Goal: Complete application form

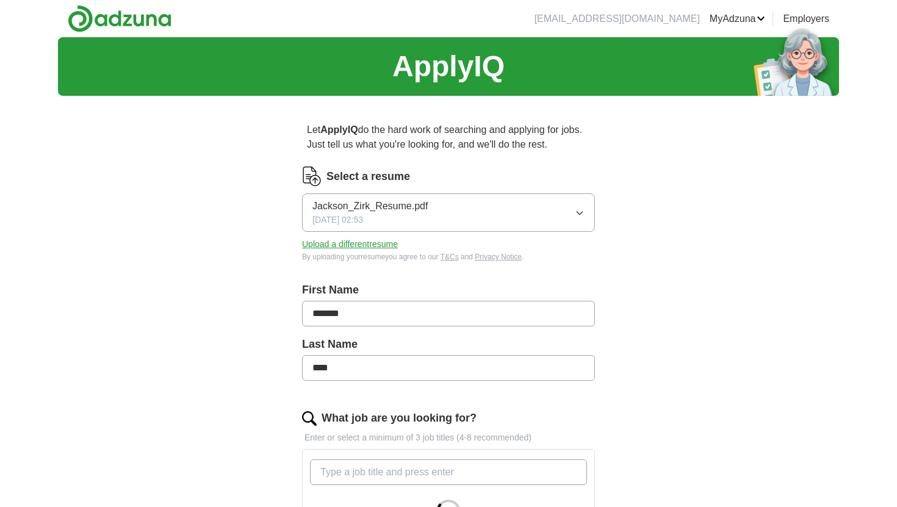
click at [383, 207] on span "Jackson_Zirk_Resume.pdf" at bounding box center [369, 206] width 115 height 15
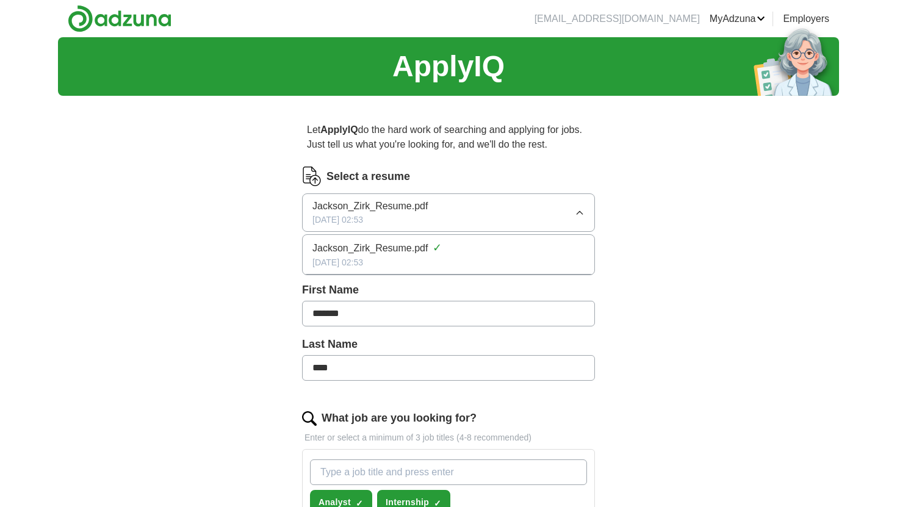
click at [390, 203] on span "Jackson_Zirk_Resume.pdf" at bounding box center [369, 206] width 115 height 15
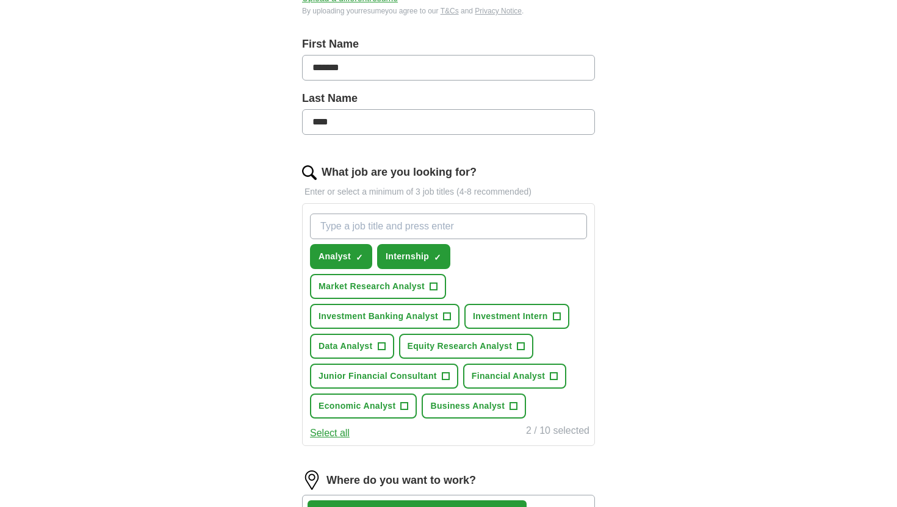
scroll to position [247, 0]
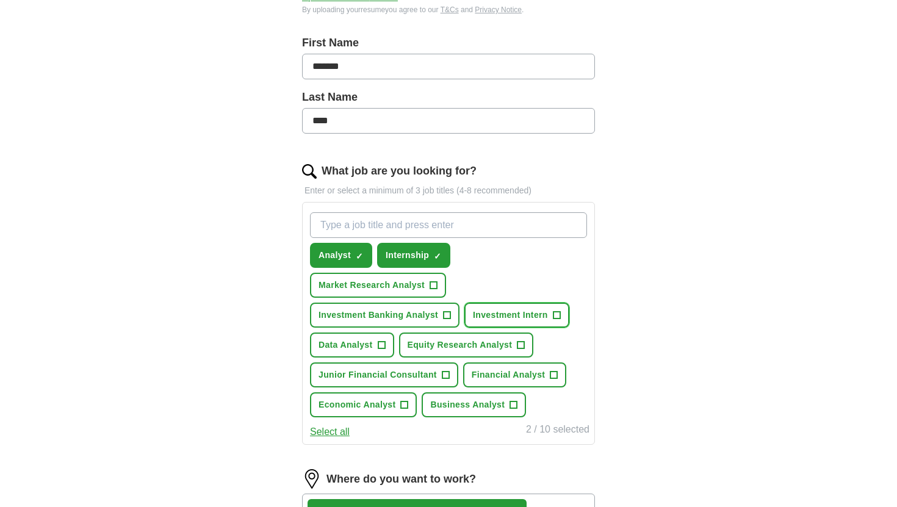
click at [543, 311] on span "Investment Intern" at bounding box center [510, 315] width 75 height 13
click at [337, 255] on span "Analyst" at bounding box center [334, 255] width 32 height 13
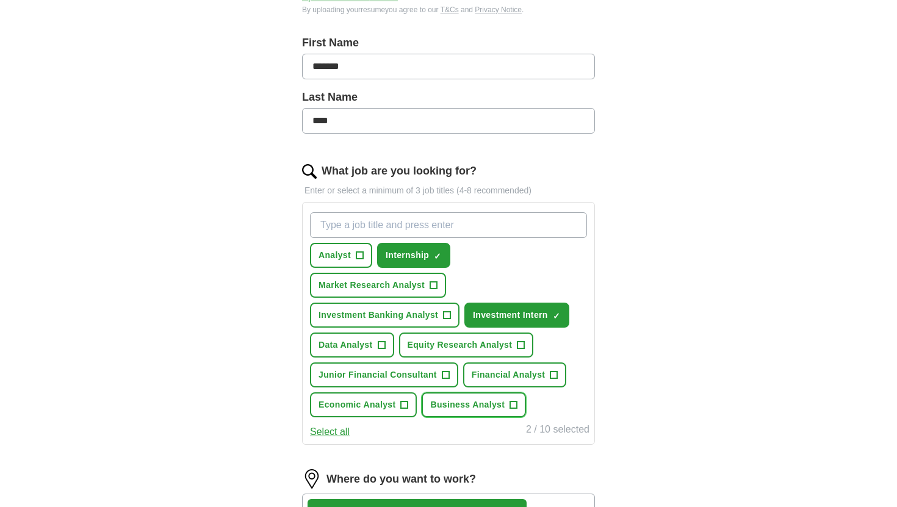
click at [500, 408] on span "Business Analyst" at bounding box center [467, 404] width 74 height 13
click at [541, 372] on span "Financial Analyst" at bounding box center [509, 374] width 74 height 13
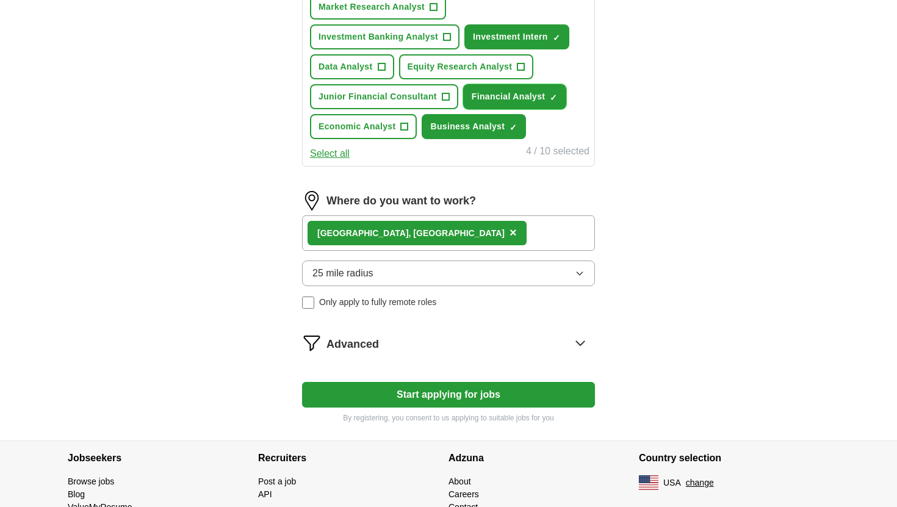
scroll to position [527, 0]
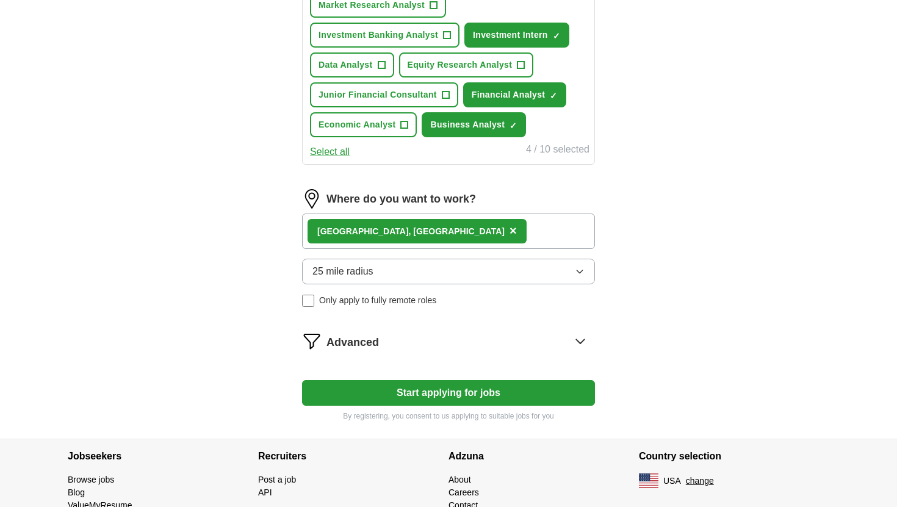
click at [354, 340] on span "Advanced" at bounding box center [352, 342] width 52 height 16
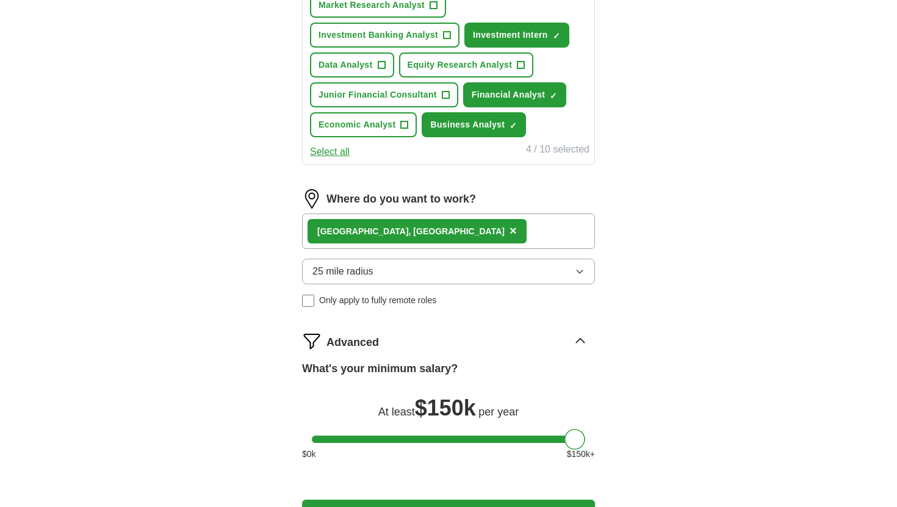
click at [355, 340] on span "Advanced" at bounding box center [352, 342] width 52 height 16
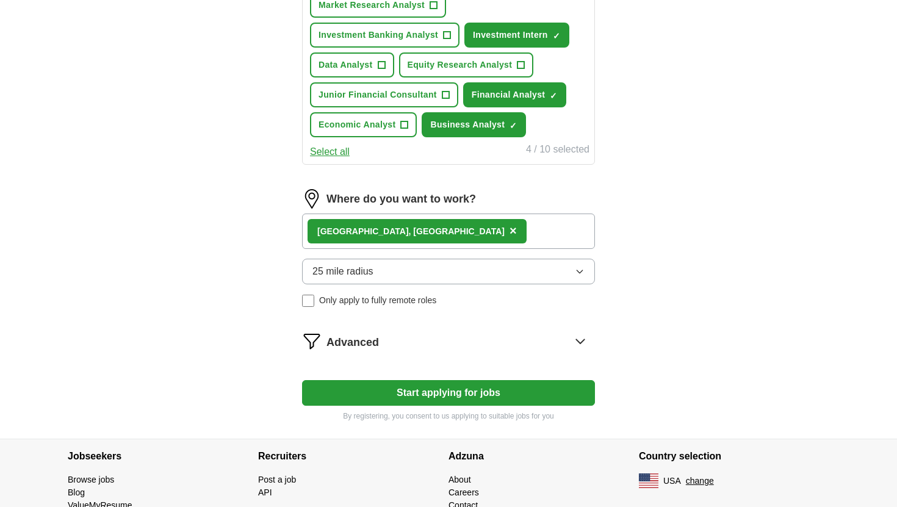
click at [361, 393] on button "Start applying for jobs" at bounding box center [448, 393] width 293 height 26
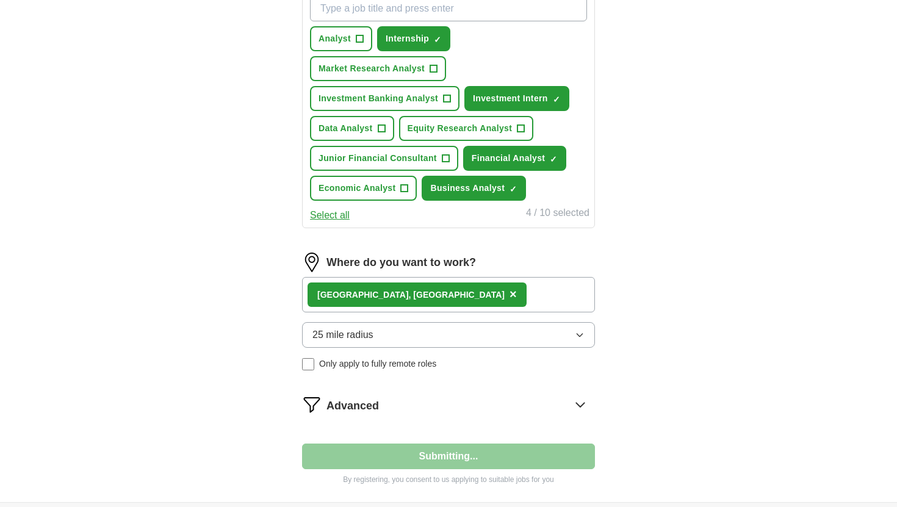
select select "**"
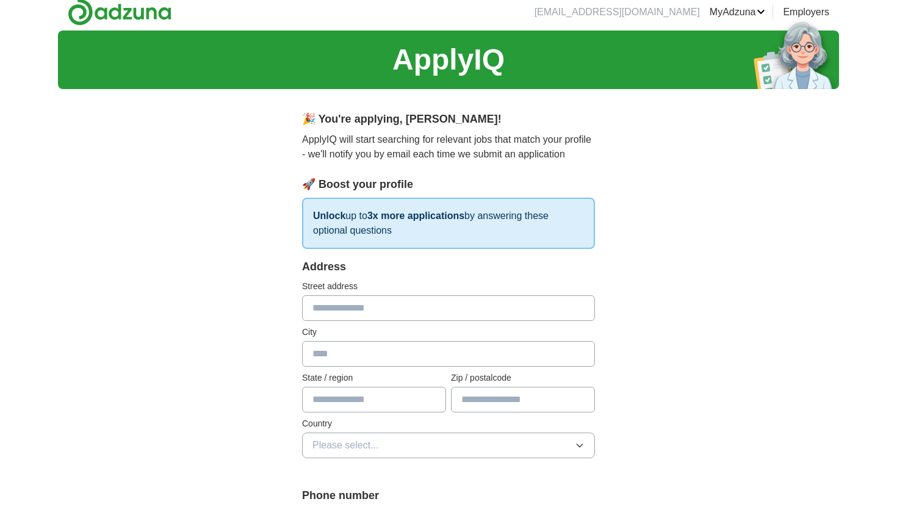
scroll to position [0, 0]
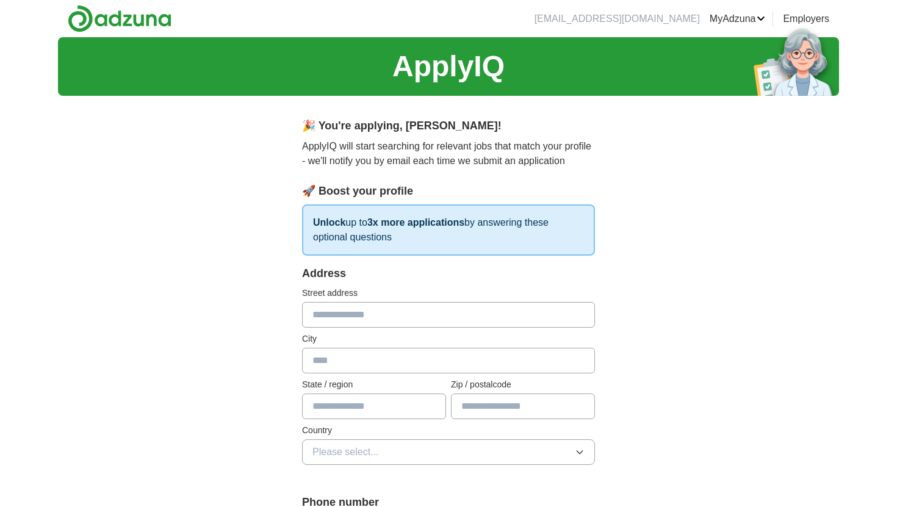
click at [339, 313] on input "text" at bounding box center [448, 315] width 293 height 26
type input "**********"
type input "**"
type input "*****"
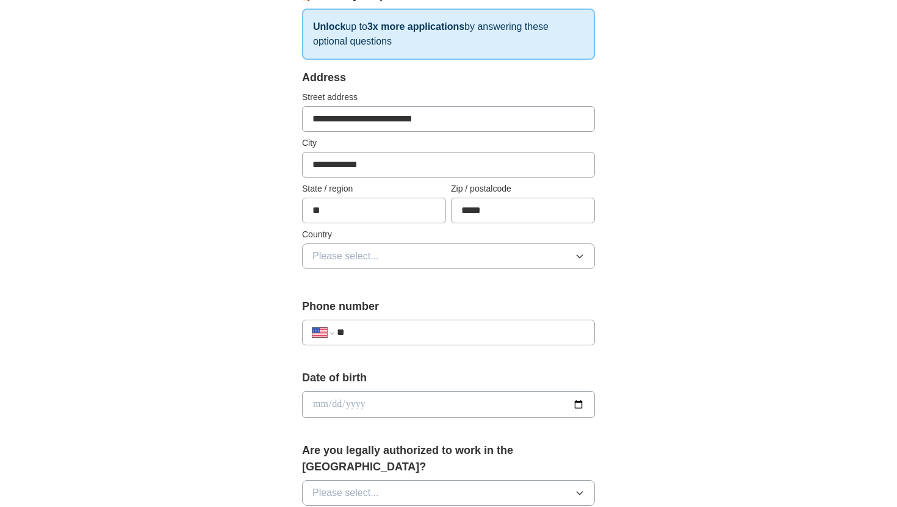
scroll to position [220, 0]
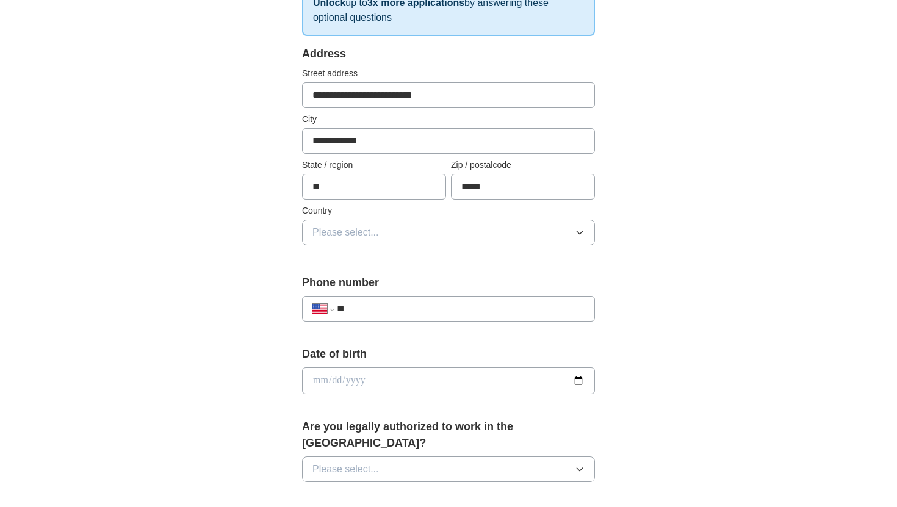
click at [381, 310] on input "**" at bounding box center [461, 308] width 248 height 15
type input "**********"
click at [343, 376] on input "date" at bounding box center [448, 380] width 293 height 27
click at [589, 375] on input "date" at bounding box center [448, 380] width 293 height 27
click at [586, 376] on input "date" at bounding box center [448, 380] width 293 height 27
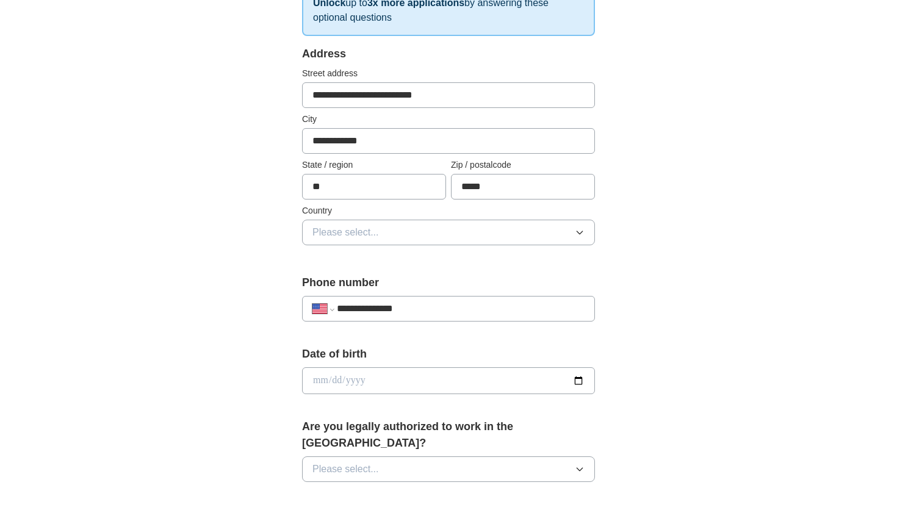
click at [575, 378] on input "date" at bounding box center [448, 380] width 293 height 27
click at [570, 375] on input "date" at bounding box center [448, 380] width 293 height 27
click at [580, 380] on input "date" at bounding box center [448, 380] width 293 height 27
type input "**********"
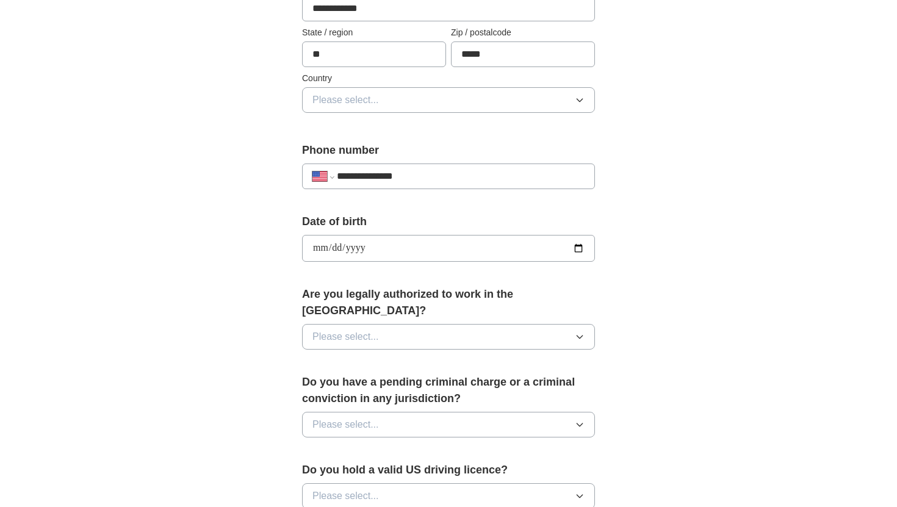
scroll to position [353, 0]
click at [411, 326] on button "Please select..." at bounding box center [448, 336] width 293 height 26
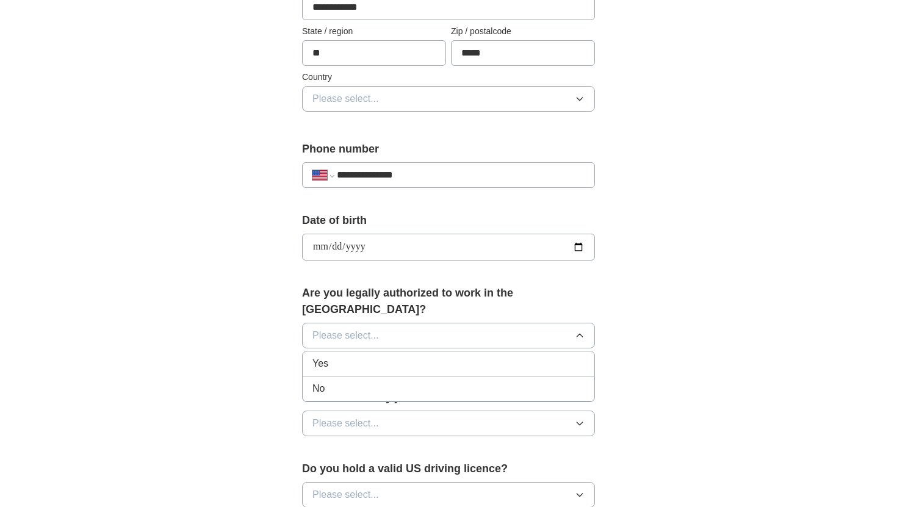
click at [388, 356] on div "Yes" at bounding box center [448, 363] width 272 height 15
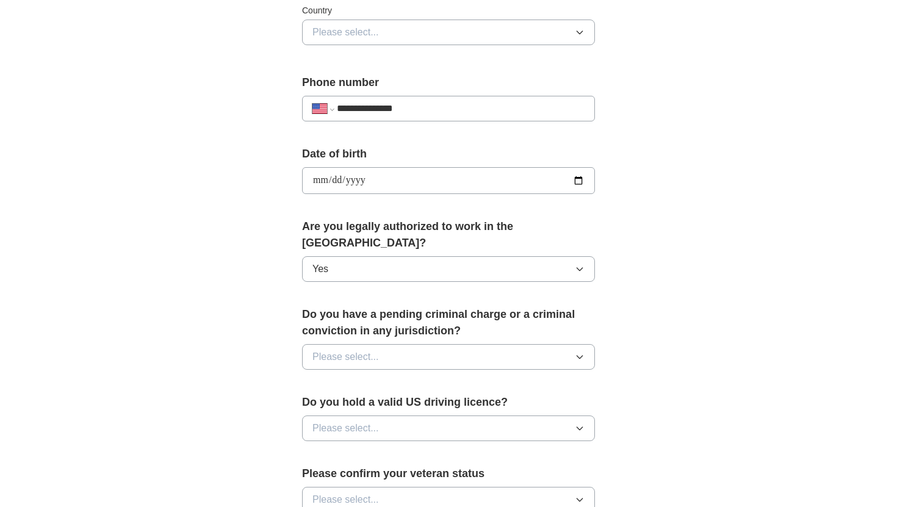
scroll to position [436, 0]
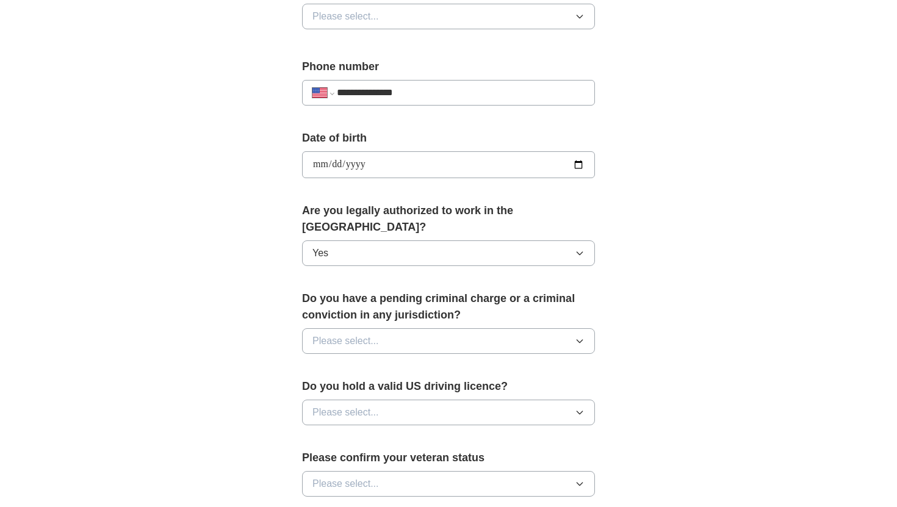
click at [371, 334] on span "Please select..." at bounding box center [345, 341] width 66 height 15
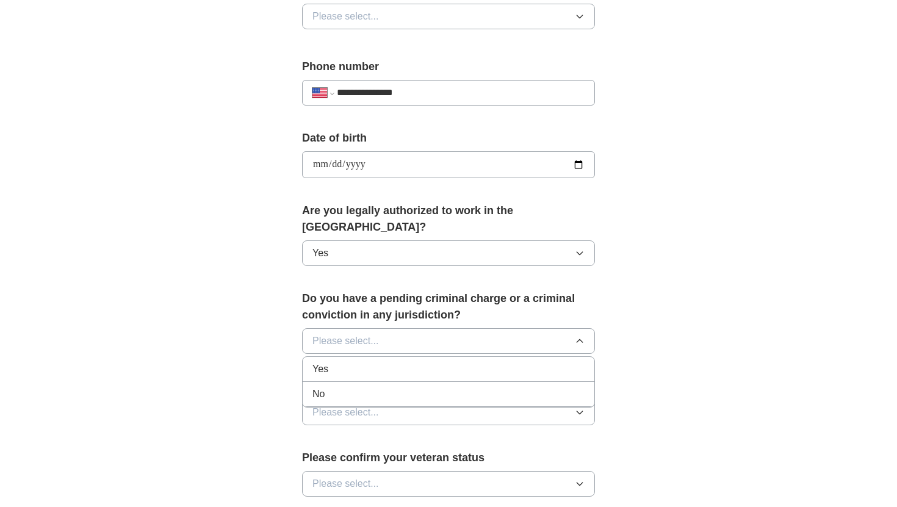
click at [342, 387] on div "No" at bounding box center [448, 394] width 272 height 15
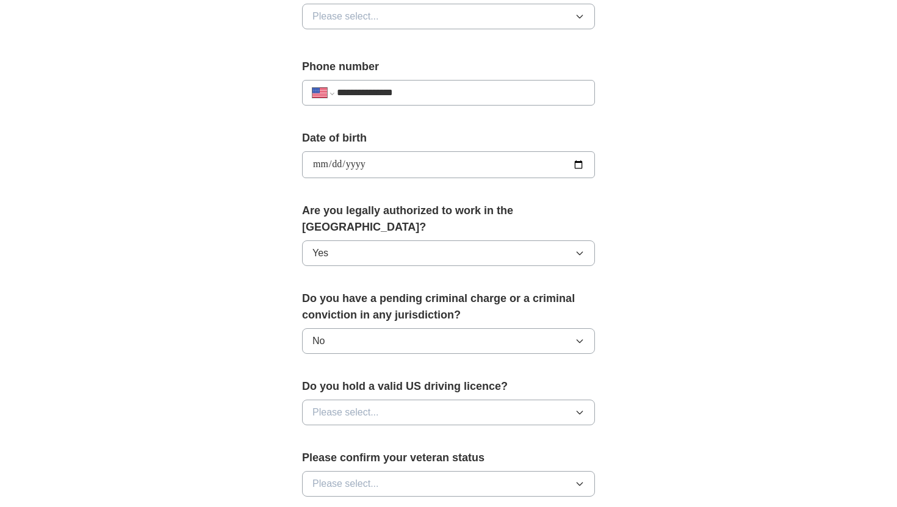
click at [341, 405] on span "Please select..." at bounding box center [345, 412] width 66 height 15
click at [334, 433] on div "Yes" at bounding box center [448, 440] width 272 height 15
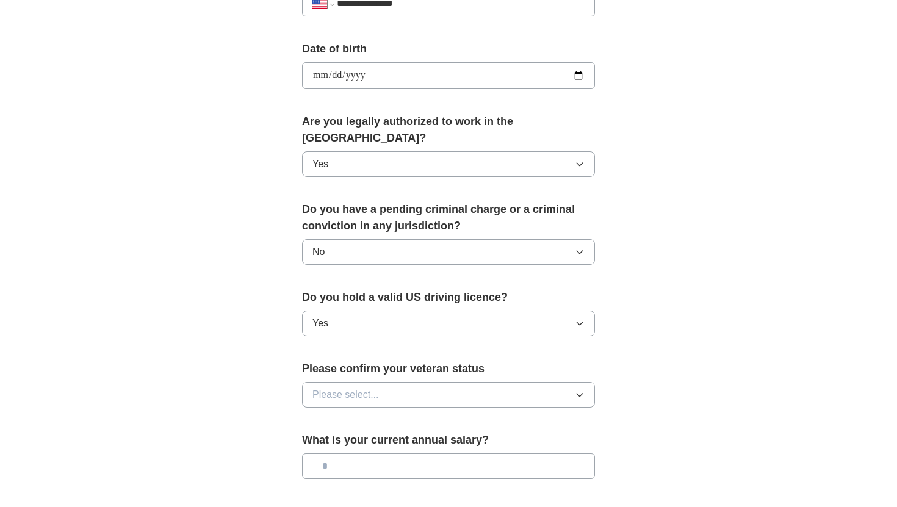
scroll to position [534, 0]
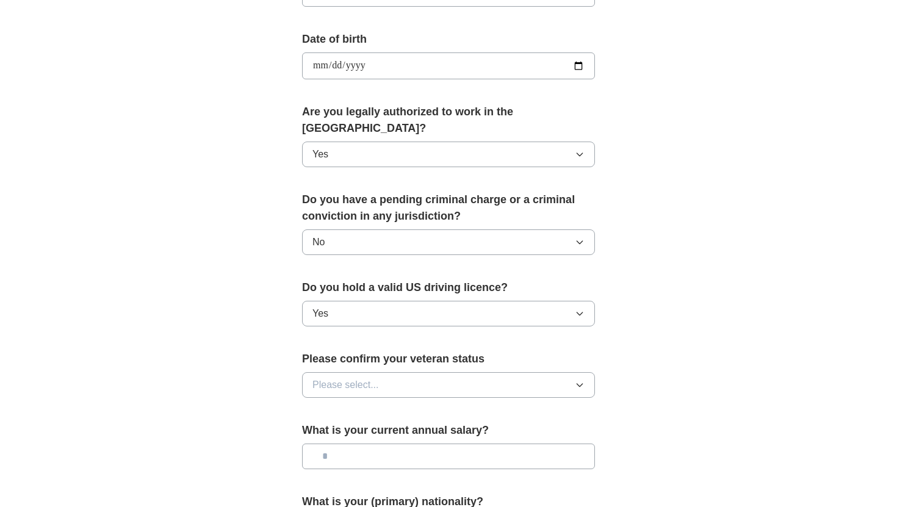
click at [350, 378] on span "Please select..." at bounding box center [345, 385] width 66 height 15
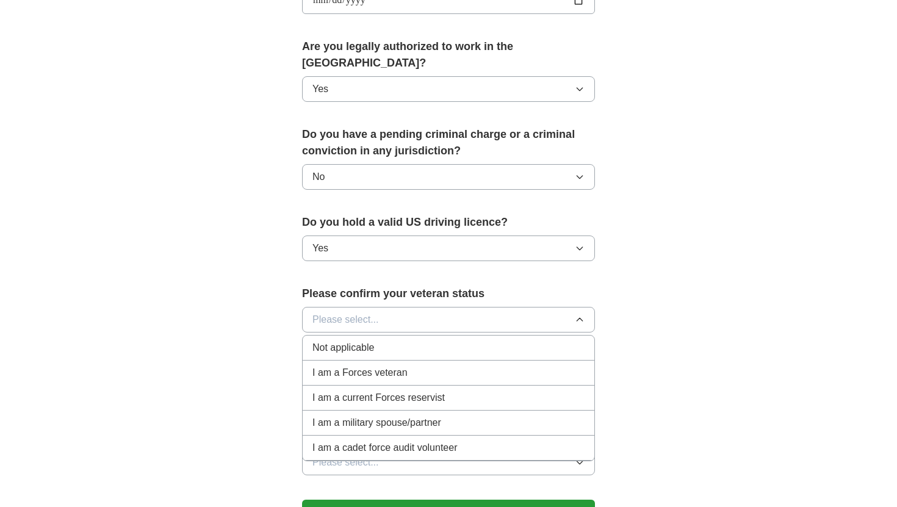
scroll to position [601, 0]
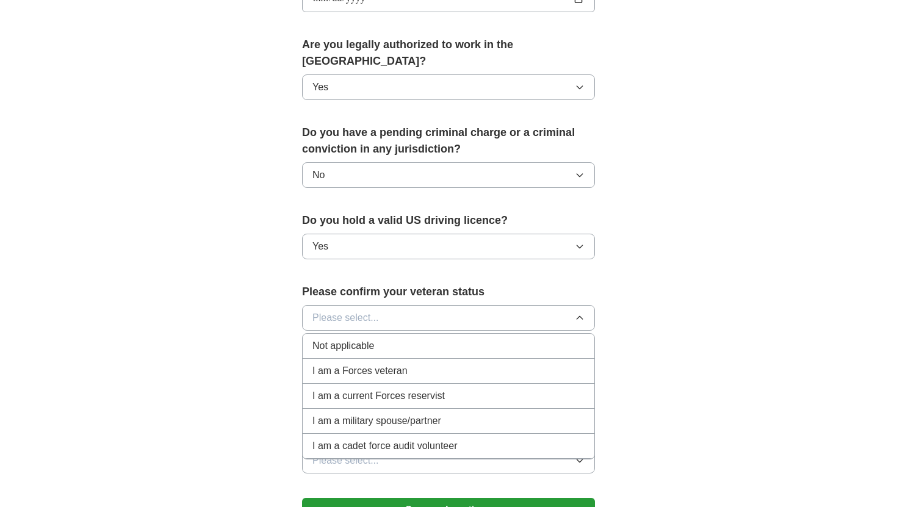
click at [336, 339] on span "Not applicable" at bounding box center [343, 346] width 62 height 15
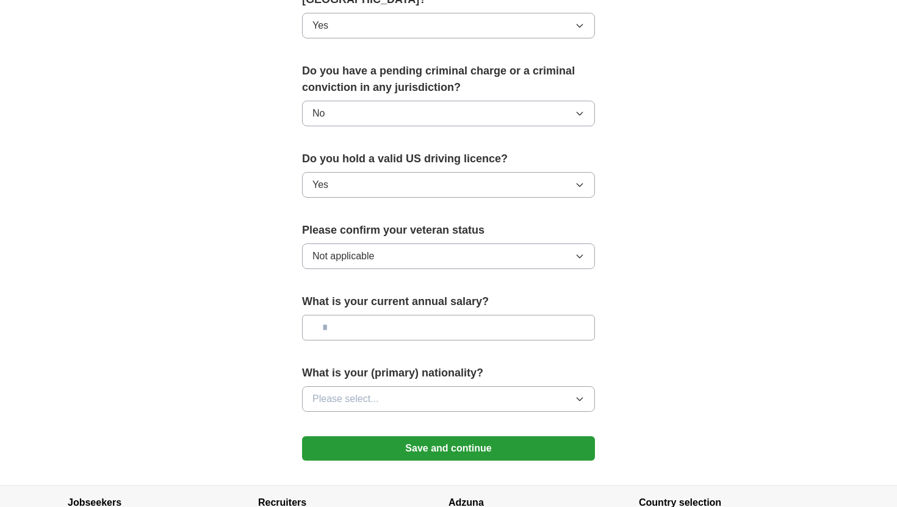
scroll to position [666, 0]
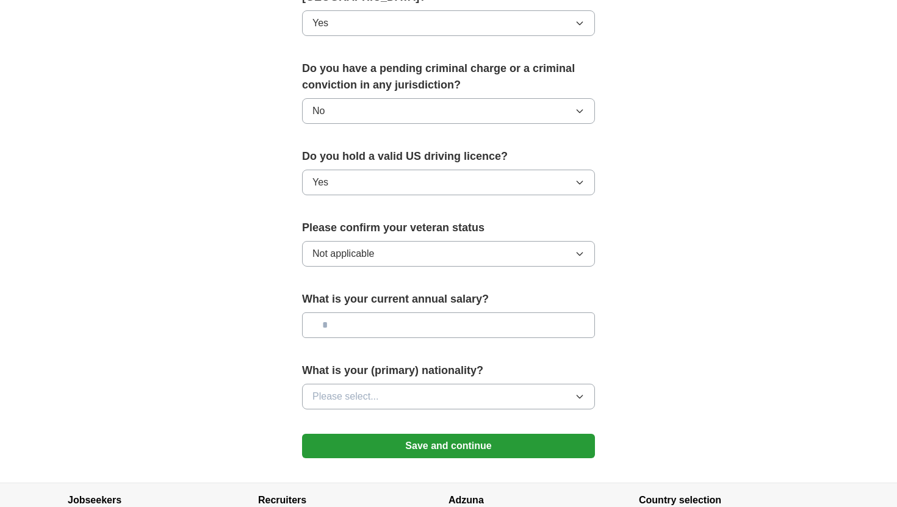
click at [349, 389] on button "Please select..." at bounding box center [448, 397] width 293 height 26
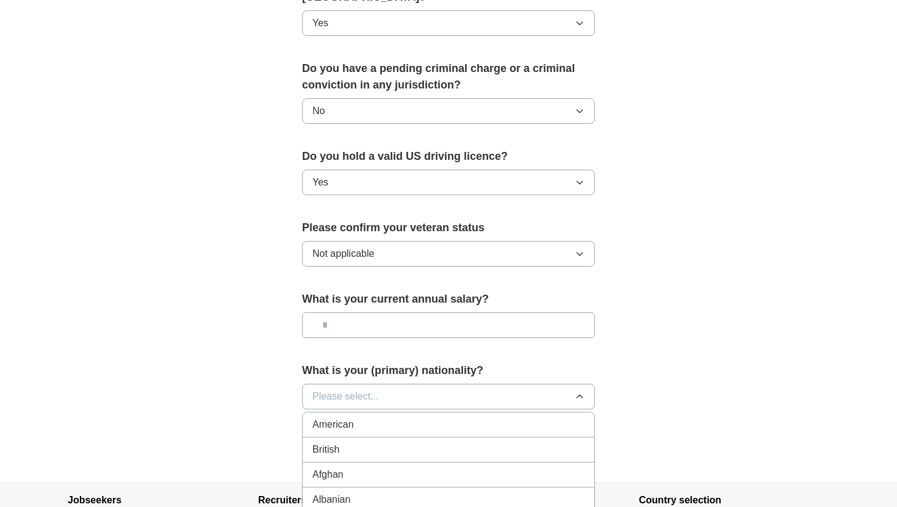
click at [339, 417] on span "American" at bounding box center [332, 424] width 41 height 15
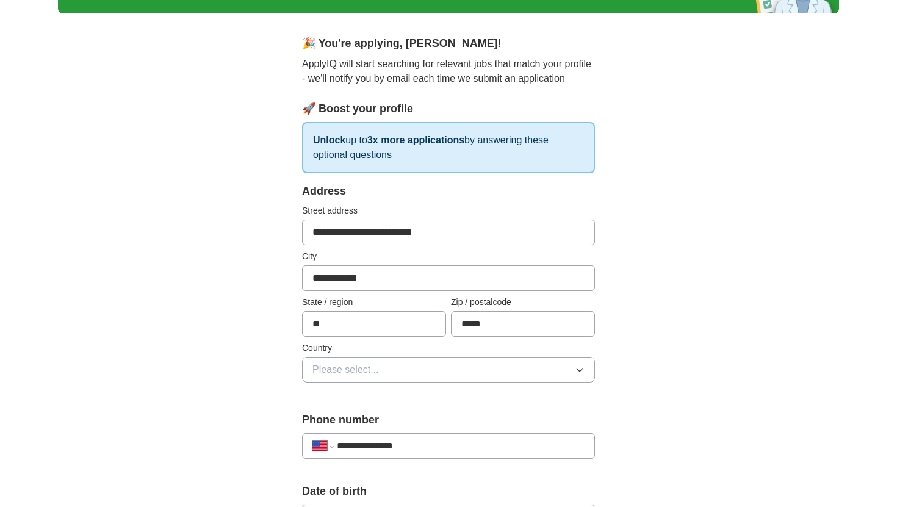
scroll to position [84, 0]
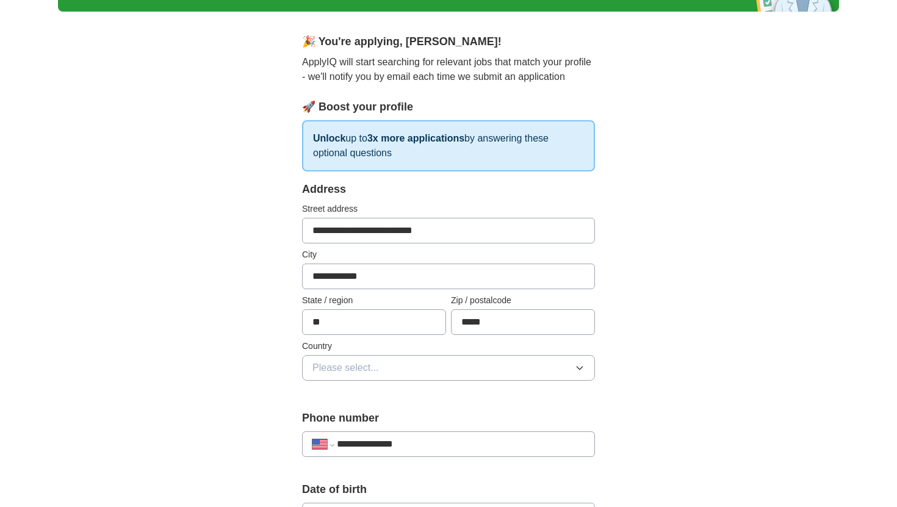
click at [344, 372] on span "Please select..." at bounding box center [345, 368] width 66 height 15
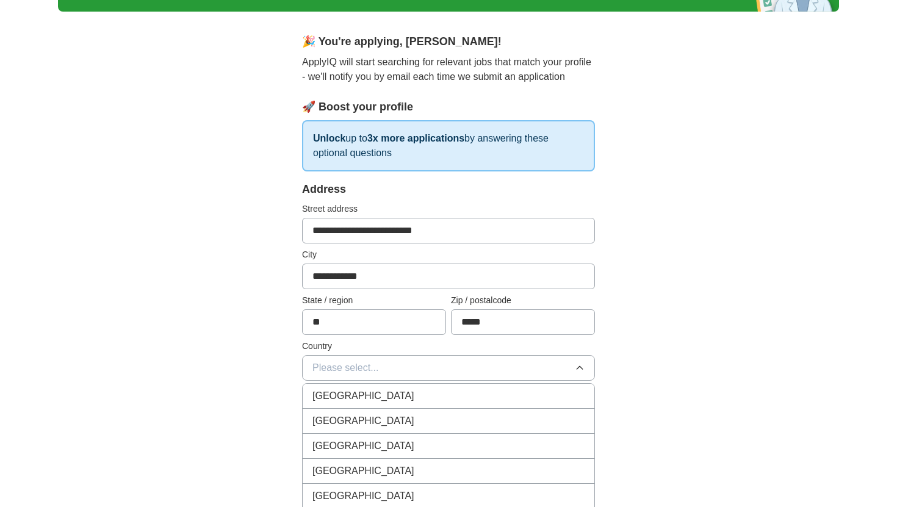
click at [348, 418] on span "[GEOGRAPHIC_DATA]" at bounding box center [363, 421] width 102 height 15
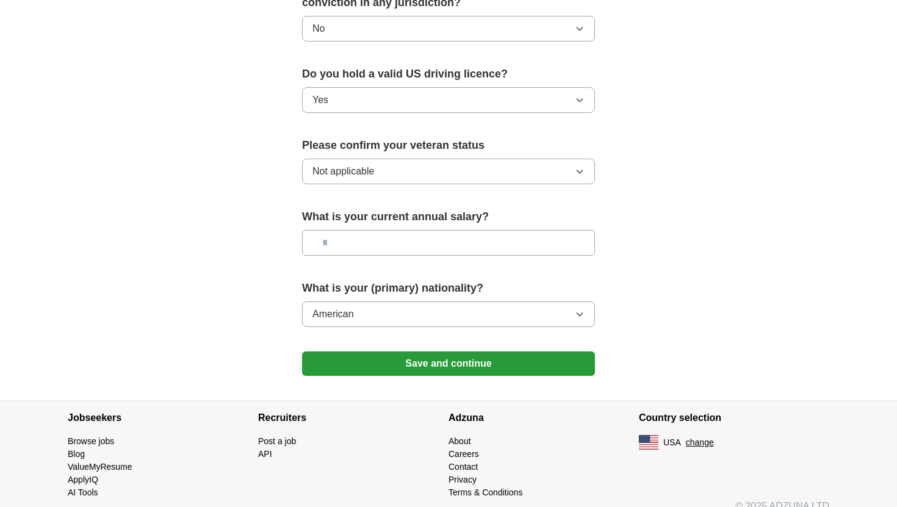
scroll to position [744, 0]
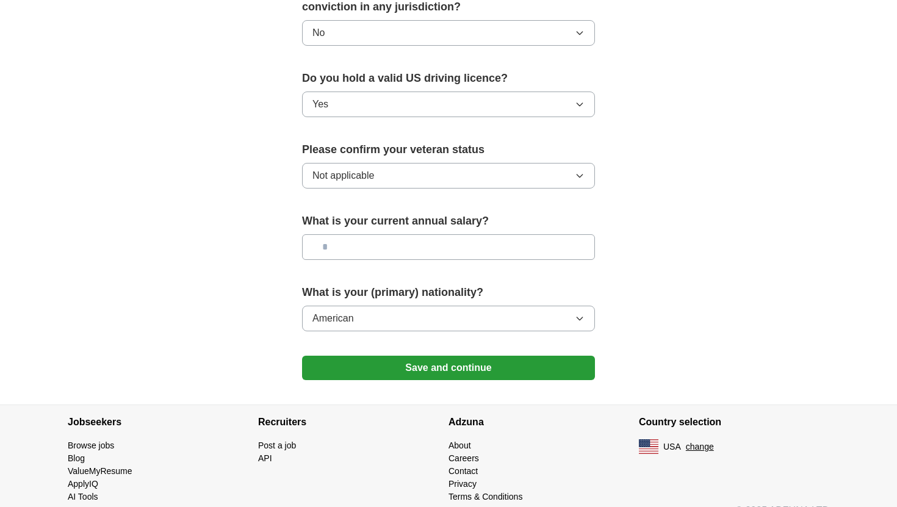
click at [343, 356] on button "Save and continue" at bounding box center [448, 368] width 293 height 24
